Goal: Transaction & Acquisition: Book appointment/travel/reservation

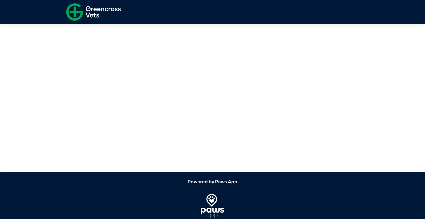
select select "*****"
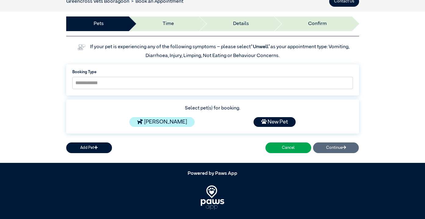
scroll to position [39, 0]
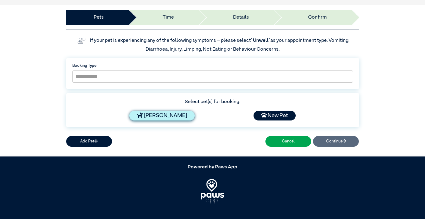
click at [143, 116] on icon at bounding box center [140, 114] width 6 height 5
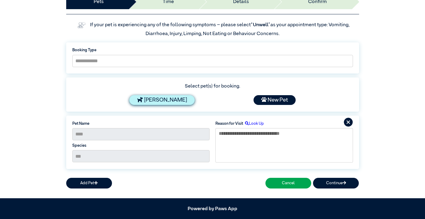
scroll to position [100, 0]
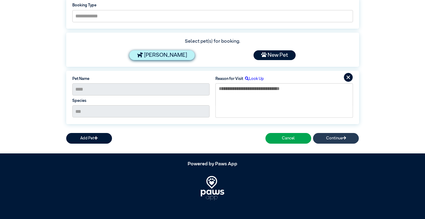
click at [338, 139] on button "Continue" at bounding box center [336, 138] width 46 height 11
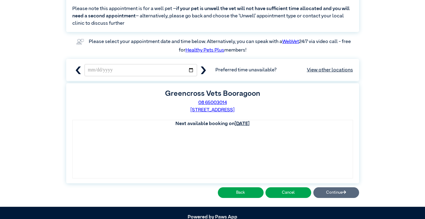
scroll to position [95, 0]
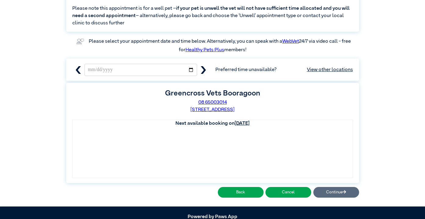
click at [205, 70] on icon "button" at bounding box center [203, 70] width 5 height 8
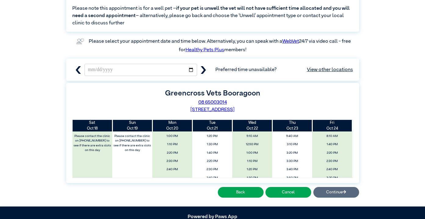
click at [203, 70] on icon "button" at bounding box center [204, 70] width 8 height 8
click at [76, 68] on icon "button" at bounding box center [78, 70] width 8 height 8
type input "**********"
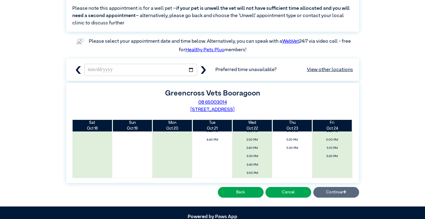
scroll to position [0, 0]
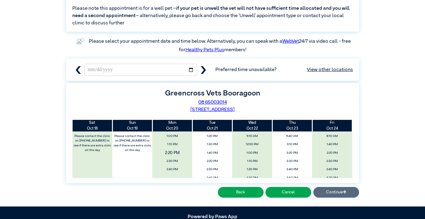
click at [176, 152] on span "2:20 PM" at bounding box center [173, 152] width 48 height 9
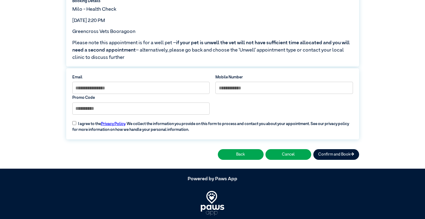
scroll to position [98, 0]
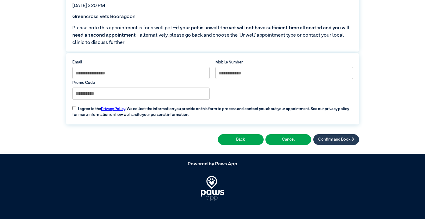
click at [335, 140] on button "Confirm and Book" at bounding box center [336, 139] width 46 height 11
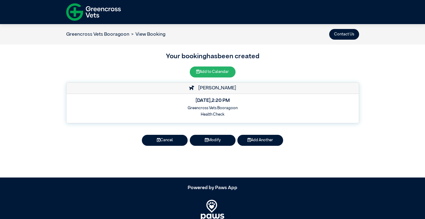
click at [216, 69] on button "Add to Calendar" at bounding box center [213, 72] width 46 height 11
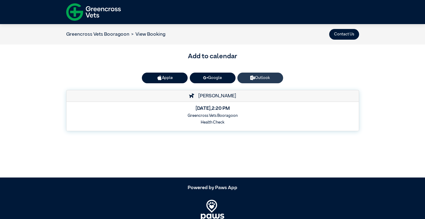
click at [255, 75] on link "Outlook" at bounding box center [260, 78] width 46 height 11
click at [264, 76] on link "Outlook" at bounding box center [260, 78] width 46 height 11
